Goal: Find specific page/section

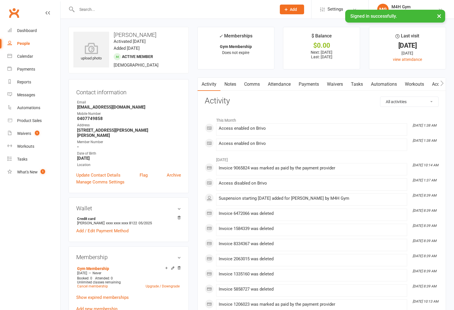
click at [90, 7] on input "text" at bounding box center [173, 9] width 197 height 8
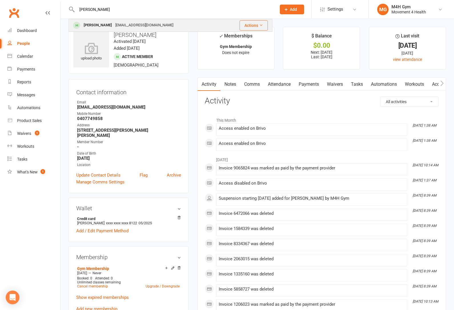
type input "[PERSON_NAME]"
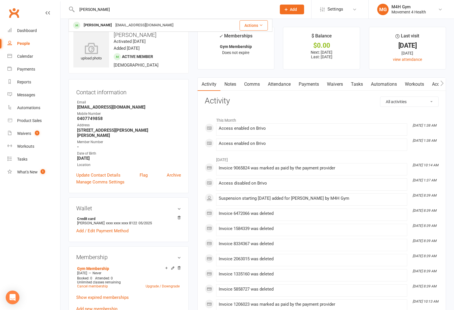
click at [94, 27] on div "[PERSON_NAME]" at bounding box center [98, 25] width 32 height 8
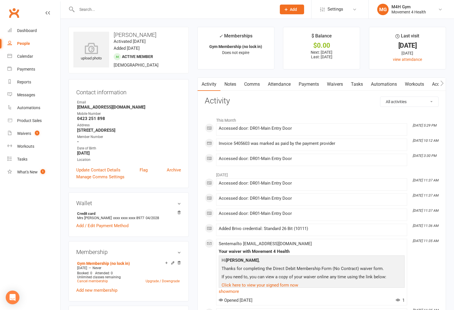
click at [107, 13] on input "text" at bounding box center [173, 9] width 197 height 8
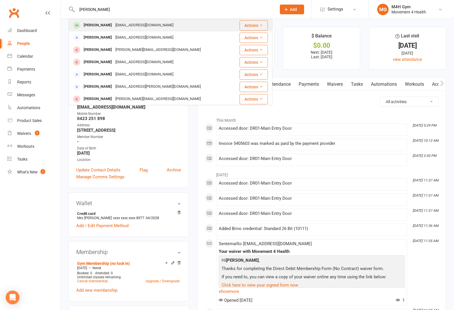
type input "[PERSON_NAME]"
click at [101, 23] on div "[PERSON_NAME]" at bounding box center [98, 25] width 32 height 8
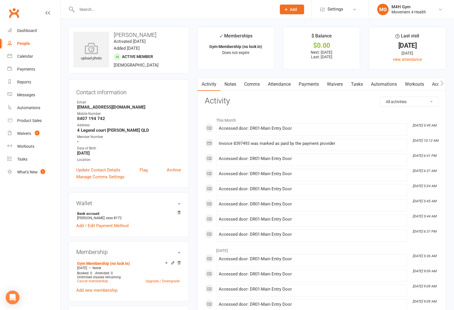
click at [279, 83] on link "Attendance" at bounding box center [279, 84] width 31 height 13
